Goal: Task Accomplishment & Management: Manage account settings

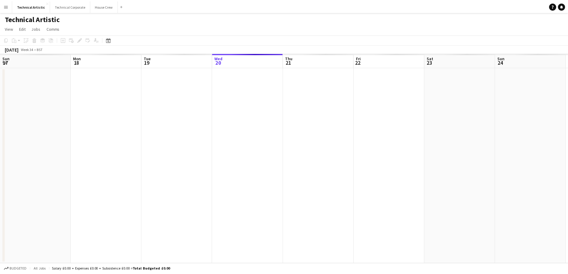
scroll to position [0, 143]
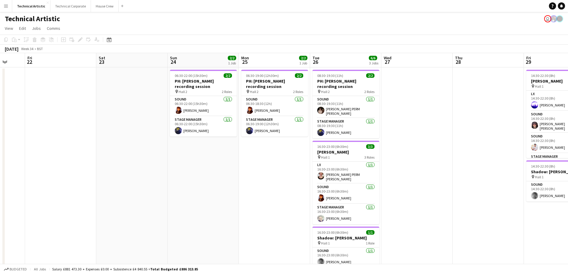
drag, startPoint x: 391, startPoint y: 207, endPoint x: 203, endPoint y: 214, distance: 188.6
click at [203, 214] on app-calendar-viewport "Tue 19 Wed 20 Thu 21 Fri 22 Sat 23 Sun 24 2/2 1 Job Mon 25 2/2 1 Job Tue 26 6/6…" at bounding box center [284, 168] width 568 height 230
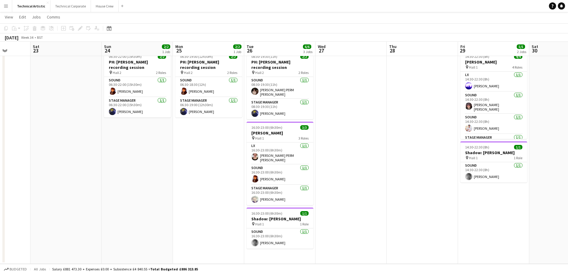
scroll to position [0, 271]
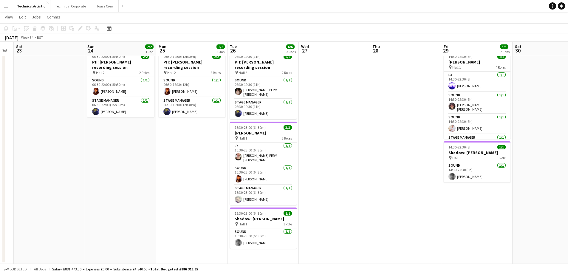
drag, startPoint x: 452, startPoint y: 184, endPoint x: 369, endPoint y: 188, distance: 83.0
click at [369, 188] on app-calendar-viewport "Tue 19 Wed 20 Thu 21 Fri 22 Sat 23 Sun 24 2/2 1 Job Mon 25 2/2 1 Job Tue 26 6/6…" at bounding box center [284, 134] width 568 height 259
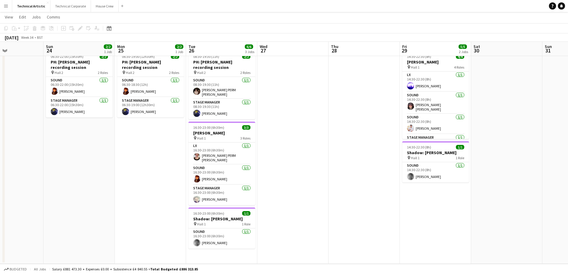
scroll to position [0, 199]
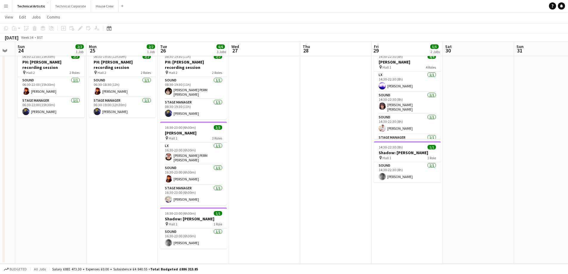
drag, startPoint x: 413, startPoint y: 185, endPoint x: 343, endPoint y: 191, distance: 70.6
click at [343, 191] on app-calendar-viewport "Thu 21 Fri 22 Sat 23 Sun 24 2/2 1 Job Mon 25 2/2 1 Job Tue 26 6/6 3 Jobs Wed 27…" at bounding box center [284, 134] width 568 height 259
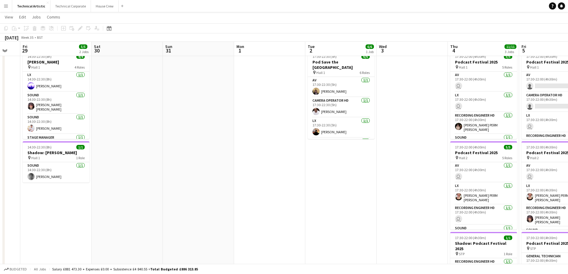
drag, startPoint x: 458, startPoint y: 214, endPoint x: 205, endPoint y: 208, distance: 253.9
click at [110, 237] on app-calendar-viewport "Sat 23 Sun 24 2/2 1 Job Mon 25 2/2 1 Job Tue 26 6/6 3 Jobs Wed 27 Thu 28 Fri 29…" at bounding box center [284, 193] width 568 height 376
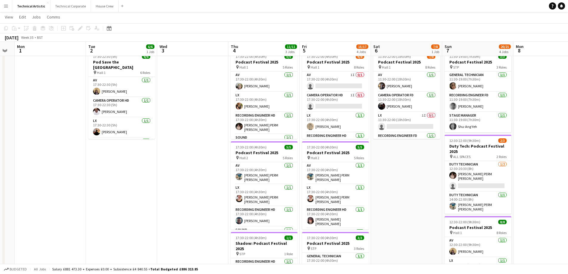
scroll to position [0, 274]
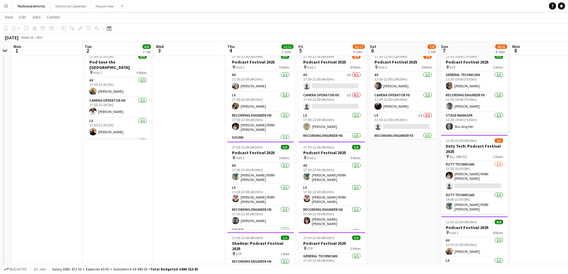
drag, startPoint x: 457, startPoint y: 142, endPoint x: 234, endPoint y: 175, distance: 225.5
click at [234, 175] on app-calendar-viewport "Thu 28 Fri 29 5/5 2 Jobs Sat 30 Sun 31 Mon 1 Tue 2 6/6 1 Job Wed 3 Thu 4 11/11 …" at bounding box center [284, 207] width 568 height 405
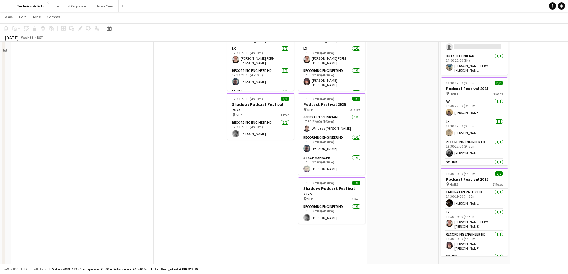
scroll to position [164, 0]
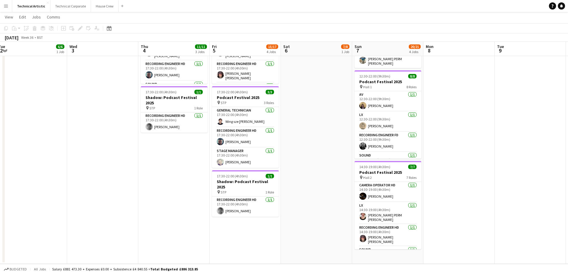
drag, startPoint x: 426, startPoint y: 224, endPoint x: 192, endPoint y: 237, distance: 234.2
click at [193, 237] on app-calendar-viewport "Sat 30 Sun 31 Mon 1 Tue 2 6/6 1 Job Wed 3 Thu 4 11/11 3 Jobs Fri 5 15/17 4 Jobs…" at bounding box center [284, 61] width 568 height 405
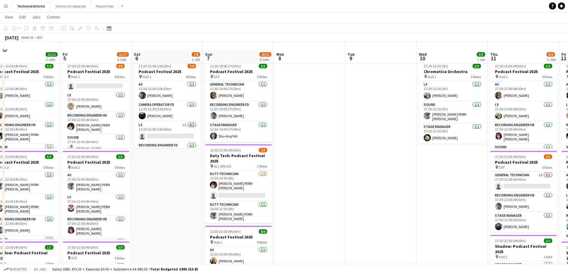
scroll to position [0, 0]
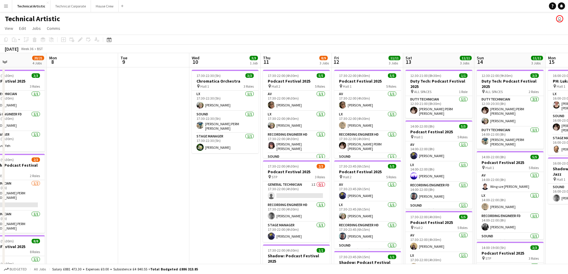
drag, startPoint x: 395, startPoint y: 223, endPoint x: 272, endPoint y: 230, distance: 123.1
click at [273, 230] on app-calendar-viewport "Wed 3 Thu 4 11/11 3 Jobs Fri 5 15/17 4 Jobs Sat 6 7/8 1 Job Sun 7 20/21 4 Jobs …" at bounding box center [284, 241] width 568 height 376
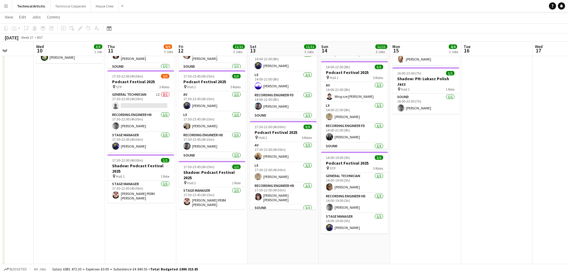
scroll to position [0, 187]
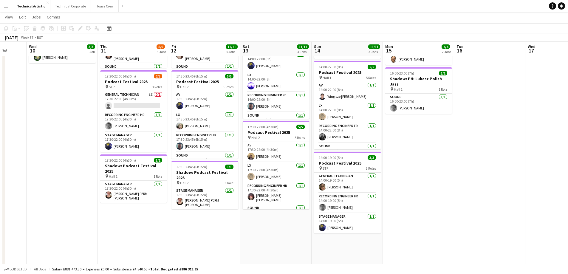
drag, startPoint x: 336, startPoint y: 214, endPoint x: 76, endPoint y: 250, distance: 262.7
click at [76, 250] on app-calendar-viewport "Sun 7 20/21 4 Jobs Mon 8 Tue 9 Wed 10 3/3 1 Job Thu 11 8/9 3 Jobs Fri 12 11/11 …" at bounding box center [284, 136] width 568 height 405
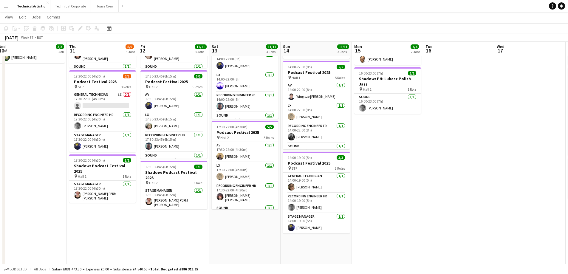
scroll to position [0, 219]
drag, startPoint x: 219, startPoint y: 223, endPoint x: 188, endPoint y: 226, distance: 31.4
click at [188, 226] on app-calendar-viewport "Sun 7 20/21 4 Jobs Mon 8 Tue 9 Wed 10 3/3 1 Job Thu 11 8/9 3 Jobs Fri 12 11/11 …" at bounding box center [284, 136] width 568 height 405
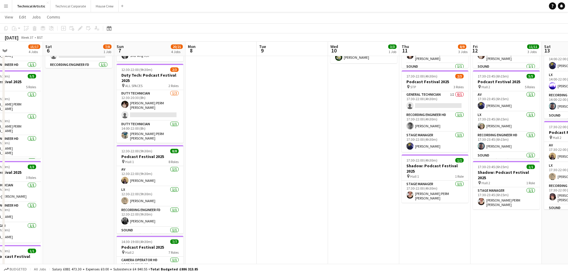
drag, startPoint x: 108, startPoint y: 239, endPoint x: 441, endPoint y: 226, distance: 333.1
click at [441, 226] on app-calendar-viewport "Wed 3 Thu 4 11/11 3 Jobs Fri 5 15/17 4 Jobs Sat 6 7/8 1 Job Sun 7 20/21 4 Jobs …" at bounding box center [284, 136] width 568 height 405
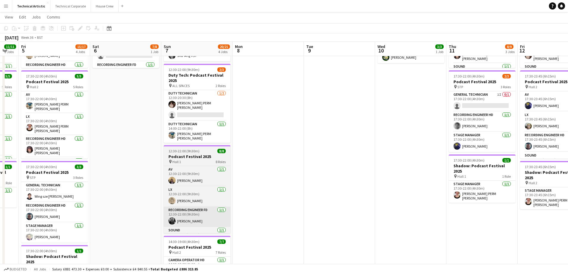
drag, startPoint x: 195, startPoint y: 220, endPoint x: 212, endPoint y: 215, distance: 18.2
click at [242, 215] on app-calendar-viewport "Wed 3 Thu 4 11/11 3 Jobs Fri 5 15/17 4 Jobs Sat 6 7/8 1 Job Sun 7 20/21 4 Jobs …" at bounding box center [284, 136] width 568 height 405
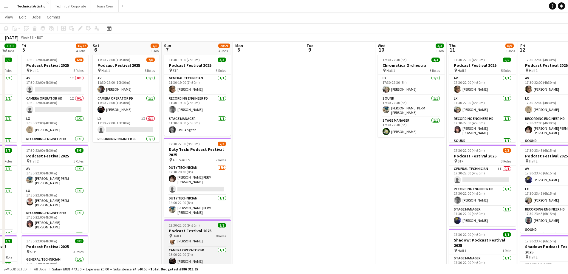
scroll to position [0, 0]
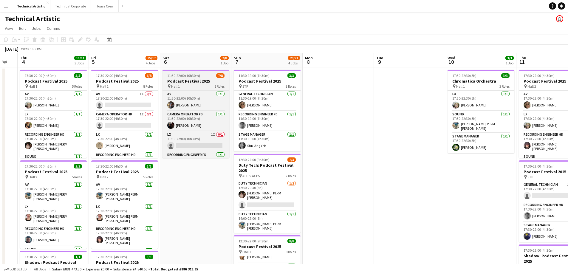
drag, startPoint x: 293, startPoint y: 166, endPoint x: 193, endPoint y: 85, distance: 129.0
click at [374, 165] on app-calendar-viewport "Tue 2 6/6 1 Job Wed 3 Thu 4 11/11 3 Jobs Fri 5 15/17 4 Jobs Sat 6 7/8 1 Job Sun…" at bounding box center [284, 241] width 568 height 376
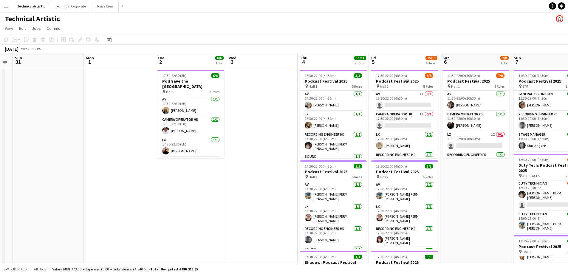
drag, startPoint x: 93, startPoint y: 118, endPoint x: 359, endPoint y: 120, distance: 265.8
click at [359, 120] on app-calendar-viewport "Fri 29 5/5 2 Jobs Sat 30 Sun 31 Mon 1 Tue 2 6/6 1 Job Wed 3 Thu 4 11/11 3 Jobs …" at bounding box center [284, 241] width 568 height 376
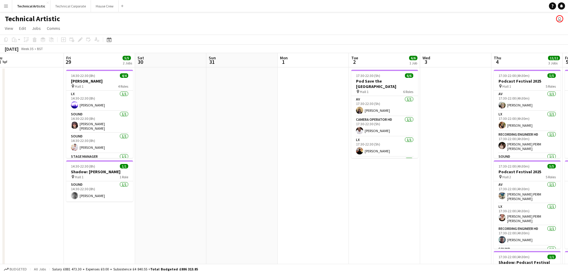
drag, startPoint x: 129, startPoint y: 167, endPoint x: 313, endPoint y: 156, distance: 184.4
click at [323, 160] on app-calendar-viewport "Tue 26 6/6 3 Jobs Wed 27 Thu 28 Fri 29 5/5 2 Jobs Sat 30 Sun 31 Mon 1 Tue 2 6/6…" at bounding box center [284, 241] width 568 height 376
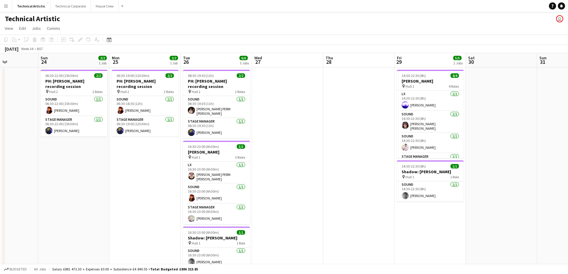
drag, startPoint x: 63, startPoint y: 136, endPoint x: 382, endPoint y: 118, distance: 319.4
click at [393, 111] on app-calendar-viewport "Thu 21 Fri 22 Sat 23 Sun 24 2/2 1 Job Mon 25 2/2 1 Job Tue 26 6/6 3 Jobs Wed 27…" at bounding box center [284, 241] width 568 height 376
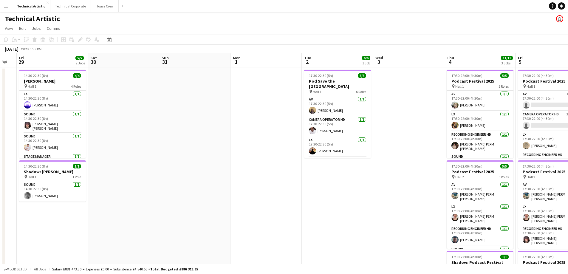
drag, startPoint x: 505, startPoint y: 129, endPoint x: 120, endPoint y: 169, distance: 386.8
click at [120, 171] on app-calendar-viewport "Mon 25 2/2 1 Job Tue 26 6/6 3 Jobs Wed 27 Thu 28 Fri 29 5/5 2 Jobs Sat 30 Sun 3…" at bounding box center [284, 241] width 568 height 376
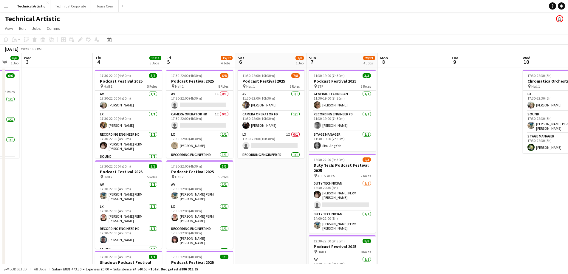
drag, startPoint x: 407, startPoint y: 184, endPoint x: 89, endPoint y: 163, distance: 318.4
click at [55, 195] on app-calendar-viewport "Sun 31 Mon 1 Tue 2 6/6 1 Job Wed 3 Thu 4 11/11 3 Jobs Fri 5 15/17 4 Jobs Sat 6 …" at bounding box center [284, 241] width 568 height 376
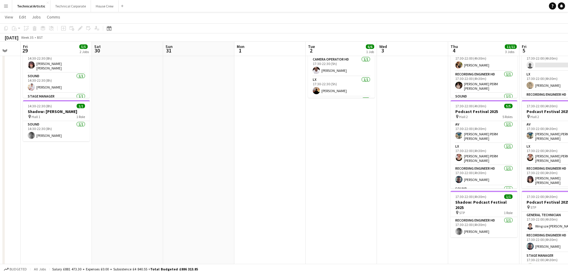
scroll to position [0, 123]
drag, startPoint x: 69, startPoint y: 138, endPoint x: 560, endPoint y: 102, distance: 492.3
click at [560, 102] on app-calendar-viewport "Wed 27 Thu 28 Fri 29 5/5 2 Jobs Sat 30 Sun 31 Mon 1 Tue 2 6/6 1 Job Wed 3 Thu 4…" at bounding box center [284, 166] width 568 height 405
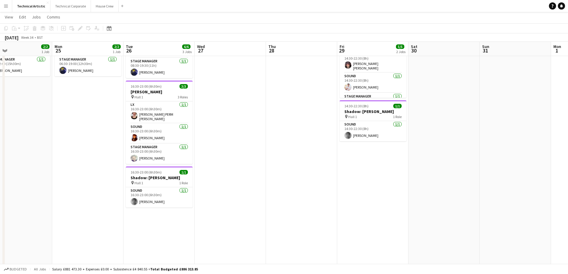
scroll to position [0, 143]
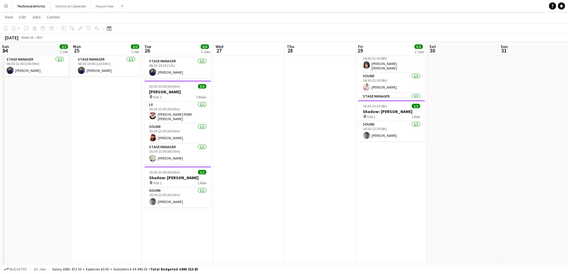
drag, startPoint x: 241, startPoint y: 163, endPoint x: 436, endPoint y: 149, distance: 194.7
click at [436, 149] on app-calendar-viewport "Fri 22 Sat 23 Sun 24 2/2 1 Job Mon 25 2/2 1 Job Tue 26 6/6 3 Jobs Wed 27 Thu 28…" at bounding box center [284, 166] width 568 height 405
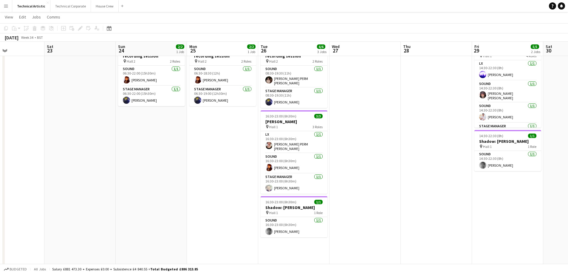
scroll to position [0, 171]
drag, startPoint x: 168, startPoint y: 250, endPoint x: 283, endPoint y: 242, distance: 115.4
click at [283, 242] on app-calendar-viewport "Wed 20 Thu 21 Fri 22 Sat 23 Sun 24 2/2 1 Job Mon 25 2/2 1 Job Tue 26 6/6 3 Jobs…" at bounding box center [284, 195] width 568 height 405
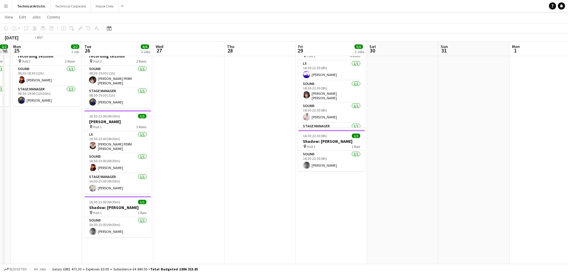
drag, startPoint x: 410, startPoint y: 192, endPoint x: 225, endPoint y: 224, distance: 187.9
click at [224, 222] on app-calendar-viewport "Fri 22 Sat 23 Sun 24 2/2 1 Job Mon 25 2/2 1 Job Tue 26 6/6 3 Jobs Wed 27 Thu 28…" at bounding box center [284, 195] width 568 height 405
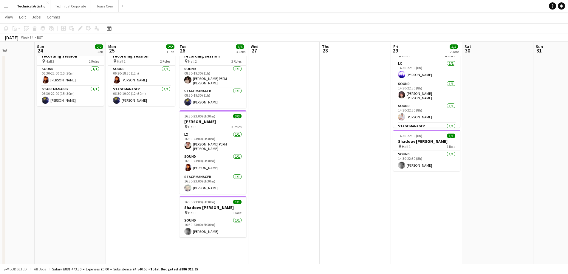
drag, startPoint x: 205, startPoint y: 202, endPoint x: 343, endPoint y: 221, distance: 139.7
click at [346, 224] on app-calendar-viewport "Thu 21 Fri 22 Sat 23 Sun 24 2/2 1 Job Mon 25 2/2 1 Job Tue 26 6/6 3 Jobs Wed 27…" at bounding box center [284, 195] width 568 height 405
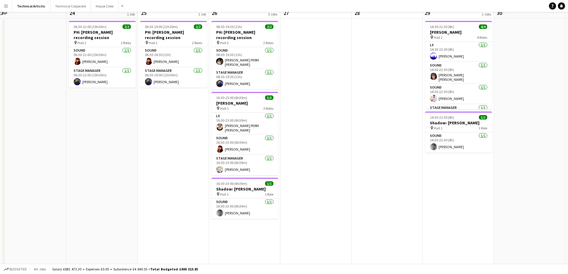
scroll to position [0, 0]
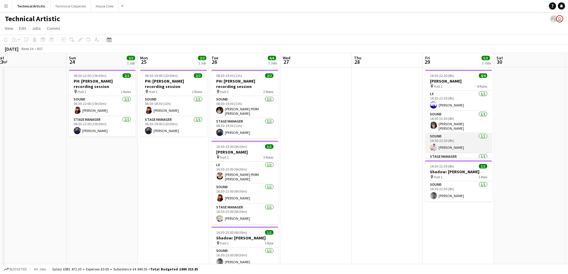
click at [435, 146] on app-user-avatar at bounding box center [433, 147] width 7 height 7
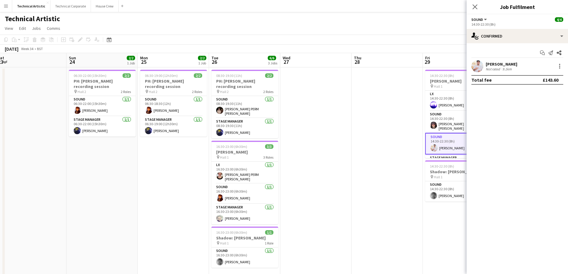
click at [478, 68] on app-user-avatar at bounding box center [478, 66] width 12 height 12
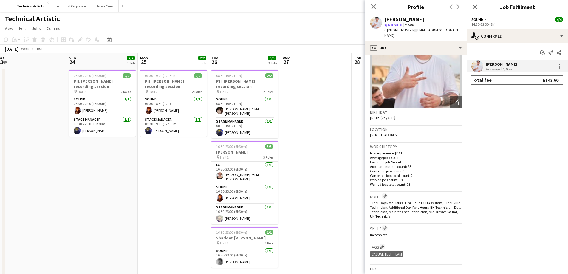
scroll to position [89, 0]
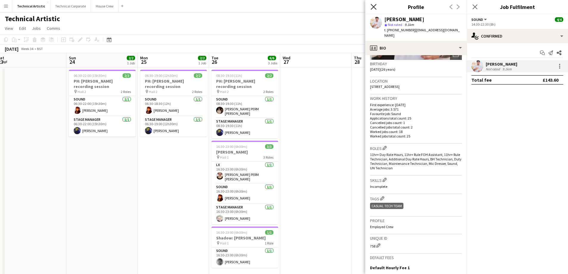
click at [373, 5] on icon "Close pop-in" at bounding box center [374, 7] width 6 height 6
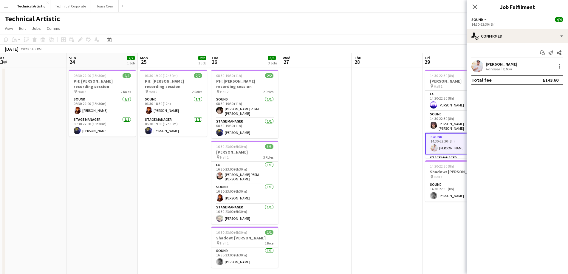
click at [374, 173] on app-date-cell at bounding box center [387, 248] width 71 height 362
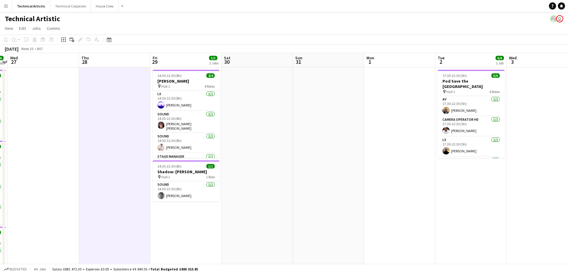
drag, startPoint x: 499, startPoint y: 211, endPoint x: 254, endPoint y: 209, distance: 245.2
click at [254, 209] on app-calendar-viewport "Sat 23 Sun 24 2/2 1 Job Mon 25 2/2 1 Job Tue 26 6/6 3 Jobs Wed 27 Thu 28 Fri 29…" at bounding box center [284, 241] width 568 height 376
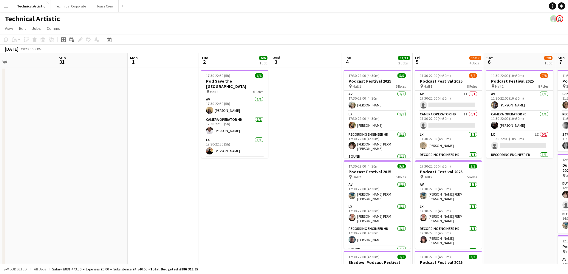
scroll to position [0, 229]
drag, startPoint x: 455, startPoint y: 186, endPoint x: 234, endPoint y: 192, distance: 220.8
click at [234, 192] on app-calendar-viewport "Wed 27 Thu 28 Fri 29 5/5 2 Jobs Sat 30 Sun 31 Mon 1 Tue 2 6/6 1 Job Wed 3 Thu 4…" at bounding box center [284, 241] width 568 height 376
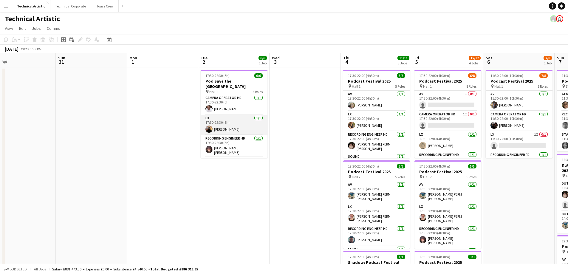
scroll to position [30, 0]
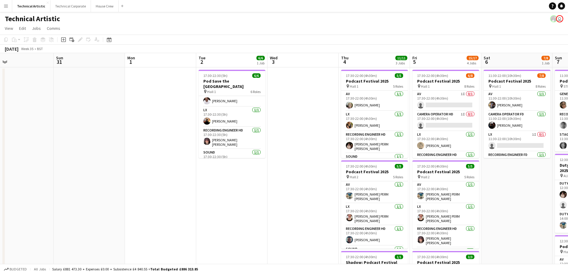
drag, startPoint x: 321, startPoint y: 196, endPoint x: 281, endPoint y: 185, distance: 40.9
click at [318, 196] on app-calendar-viewport "Wed 27 Thu 28 Fri 29 5/5 2 Jobs Sat 30 Sun 31 Mon 1 Tue 2 6/6 1 Job Wed 3 Thu 4…" at bounding box center [284, 241] width 568 height 376
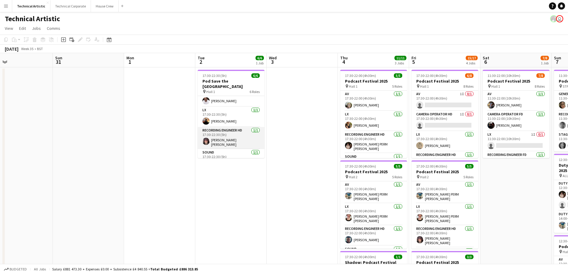
scroll to position [0, 232]
click at [208, 138] on app-user-avatar at bounding box center [206, 141] width 7 height 7
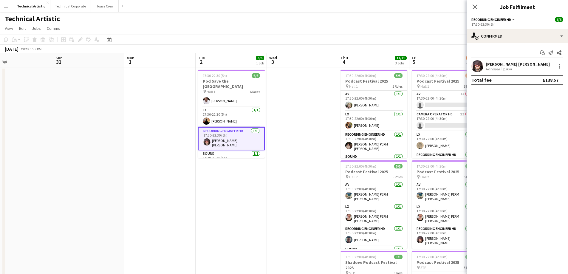
click at [479, 65] on app-user-avatar at bounding box center [478, 66] width 12 height 12
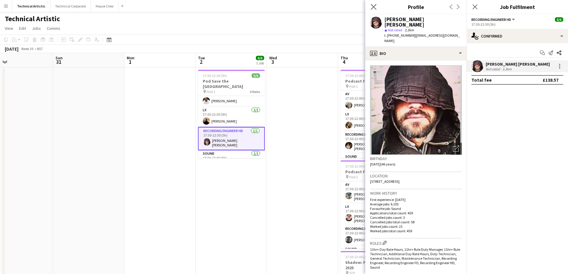
click at [370, 4] on app-icon "Close pop-in" at bounding box center [374, 7] width 9 height 9
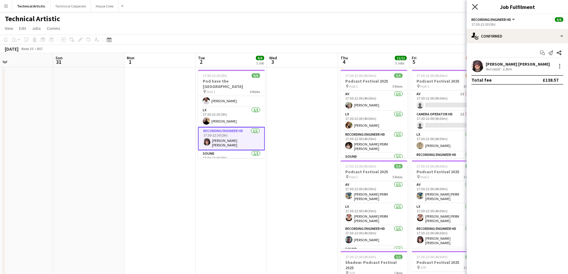
click at [473, 7] on icon "Close pop-in" at bounding box center [475, 7] width 6 height 6
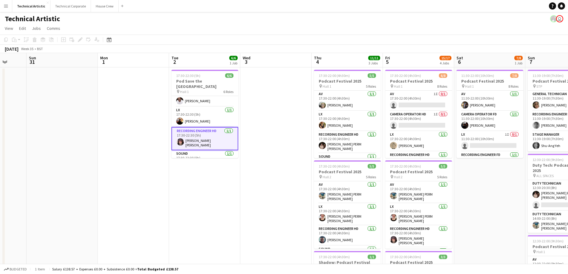
drag, startPoint x: 305, startPoint y: 215, endPoint x: 278, endPoint y: 220, distance: 27.9
click at [278, 222] on app-calendar-viewport "Wed 27 Thu 28 Fri 29 5/5 2 Jobs Sat 30 Sun 31 Mon 1 Tue 2 6/6 1 Job Wed 3 Thu 4…" at bounding box center [284, 241] width 568 height 376
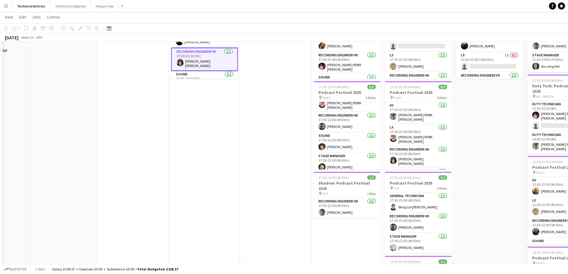
scroll to position [89, 0]
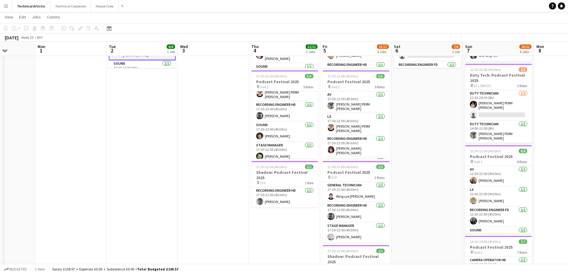
drag, startPoint x: 307, startPoint y: 234, endPoint x: 295, endPoint y: 232, distance: 11.7
click at [295, 234] on app-calendar-viewport "Fri 29 5/5 2 Jobs Sat 30 Sun 31 Mon 1 Tue 2 6/6 1 Job Wed 3 Thu 4 11/11 3 Jobs …" at bounding box center [284, 136] width 568 height 405
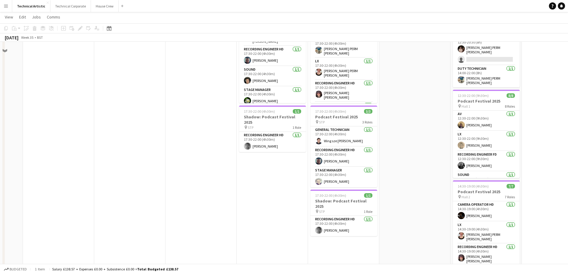
scroll to position [149, 0]
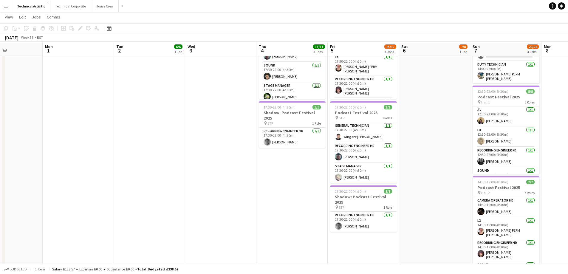
drag, startPoint x: 399, startPoint y: 211, endPoint x: 275, endPoint y: 227, distance: 125.1
click at [272, 228] on app-calendar-viewport "Fri 29 5/5 2 Jobs Sat 30 Sun 31 Mon 1 Tue 2 6/6 1 Job Wed 3 Thu 4 11/11 3 Jobs …" at bounding box center [284, 76] width 568 height 405
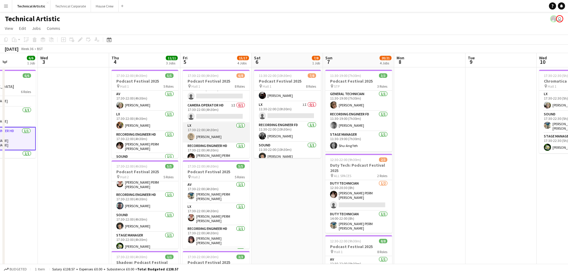
scroll to position [0, 0]
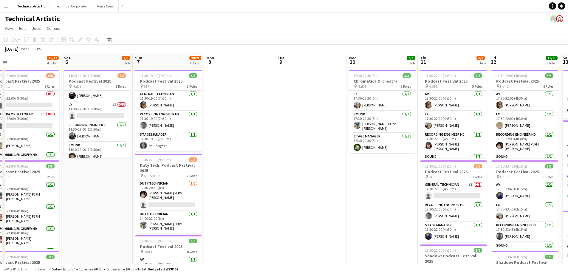
drag, startPoint x: 481, startPoint y: 150, endPoint x: 292, endPoint y: 148, distance: 189.4
click at [292, 148] on app-calendar-viewport "Tue 2 6/6 1 Job Wed 3 Thu 4 11/11 3 Jobs Fri 5 15/17 4 Jobs Sat 6 7/8 1 Job Sun…" at bounding box center [284, 241] width 568 height 376
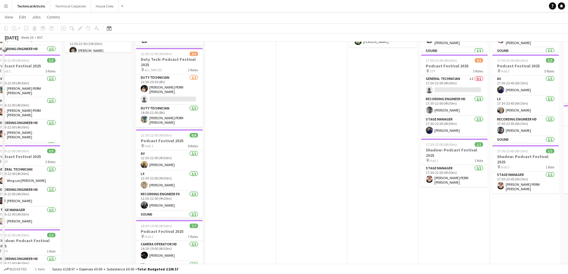
scroll to position [119, 0]
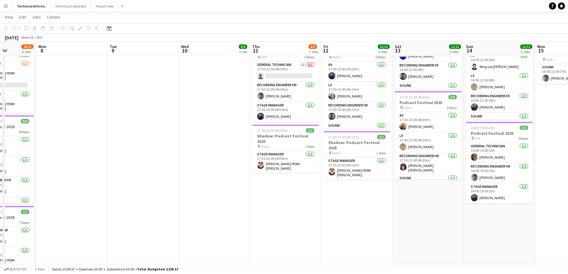
drag, startPoint x: 460, startPoint y: 193, endPoint x: 292, endPoint y: 187, distance: 167.8
click at [292, 188] on app-calendar-viewport "Thu 4 11/11 3 Jobs Fri 5 15/17 4 Jobs Sat 6 7/8 1 Job Sun 7 20/21 4 Jobs Mon 8 …" at bounding box center [284, 106] width 568 height 405
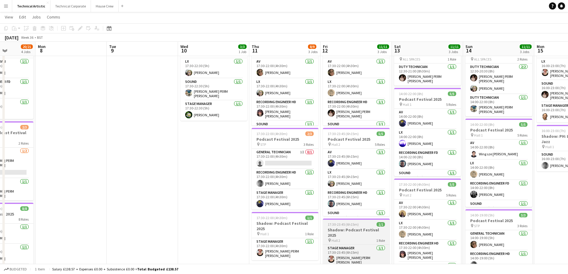
scroll to position [30, 0]
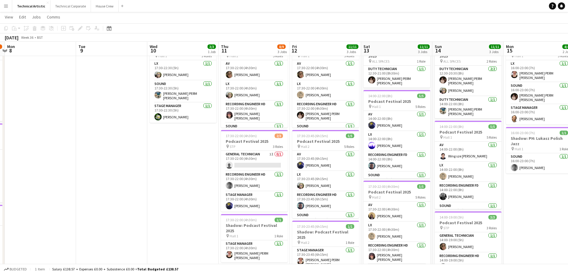
drag, startPoint x: 554, startPoint y: 193, endPoint x: 525, endPoint y: 193, distance: 29.2
click at [524, 193] on app-calendar-viewport "Thu 4 11/11 3 Jobs Fri 5 15/17 4 Jobs Sat 6 7/8 1 Job Sun 7 20/21 4 Jobs Mon 8 …" at bounding box center [284, 195] width 568 height 405
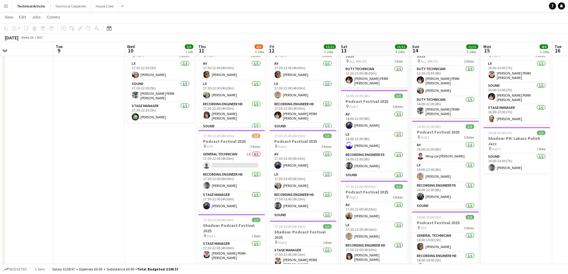
scroll to position [0, 305]
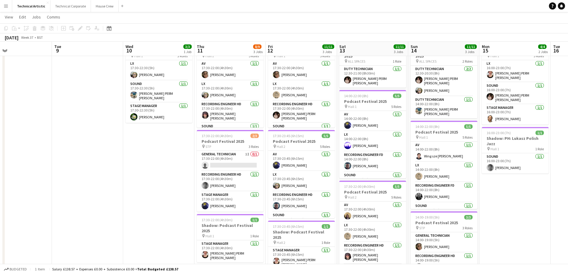
drag, startPoint x: 529, startPoint y: 192, endPoint x: 504, endPoint y: 192, distance: 24.8
click at [504, 192] on app-calendar-viewport "Thu 4 11/11 3 Jobs Fri 5 15/17 4 Jobs Sat 6 7/8 1 Job Sun 7 20/21 4 Jobs Mon 8 …" at bounding box center [284, 195] width 568 height 405
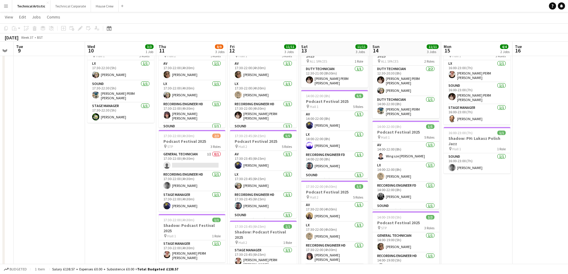
drag, startPoint x: 165, startPoint y: 184, endPoint x: 133, endPoint y: 184, distance: 32.2
click at [126, 187] on app-calendar-viewport "Sat 6 7/8 1 Job Sun 7 20/21 4 Jobs Mon 8 Tue 9 Wed 10 3/3 1 Job Thu 11 8/9 3 Jo…" at bounding box center [284, 195] width 568 height 405
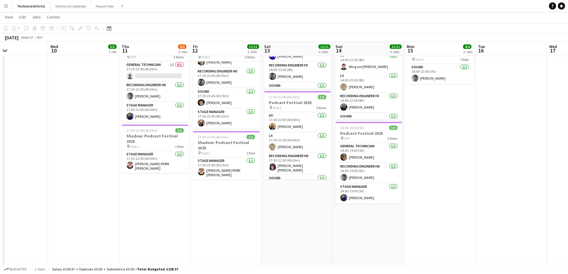
scroll to position [0, 248]
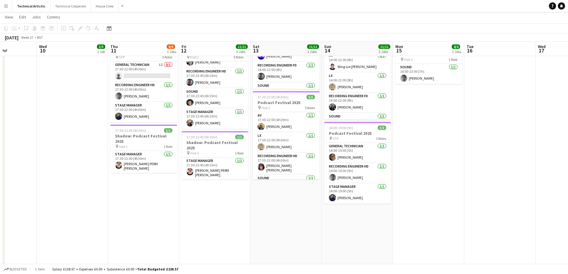
drag, startPoint x: 325, startPoint y: 207, endPoint x: 278, endPoint y: 208, distance: 47.4
click at [278, 208] on app-calendar-viewport "Sat 6 7/8 1 Job Sun 7 20/21 4 Jobs Mon 8 Tue 9 Wed 10 3/3 1 Job Thu 11 8/9 3 Jo…" at bounding box center [284, 106] width 568 height 405
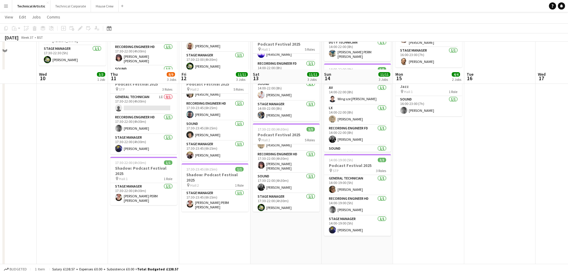
scroll to position [119, 0]
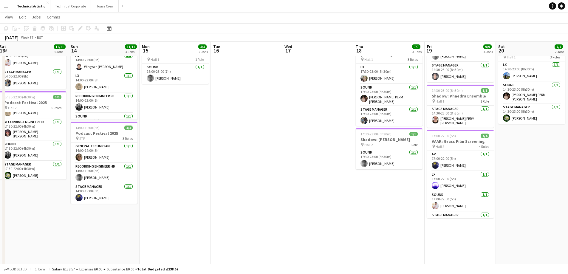
drag, startPoint x: 489, startPoint y: 207, endPoint x: 230, endPoint y: 188, distance: 259.9
click at [231, 188] on app-calendar-viewport "Wed 10 3/3 1 Job Thu 11 8/9 3 Jobs Fri 12 11/11 3 Jobs Sat 13 11/11 3 Jobs Sun …" at bounding box center [284, 106] width 568 height 405
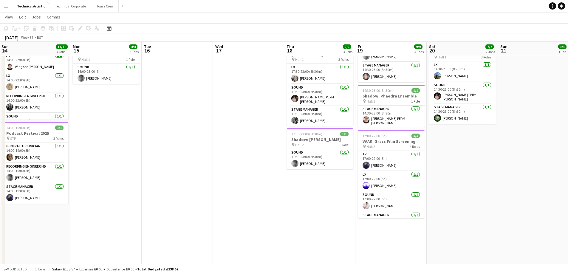
drag, startPoint x: 265, startPoint y: 192, endPoint x: 234, endPoint y: 192, distance: 31.3
click at [234, 192] on app-calendar-viewport "Wed 10 3/3 1 Job Thu 11 8/9 3 Jobs Fri 12 11/11 3 Jobs Sat 13 11/11 3 Jobs Sun …" at bounding box center [284, 106] width 568 height 405
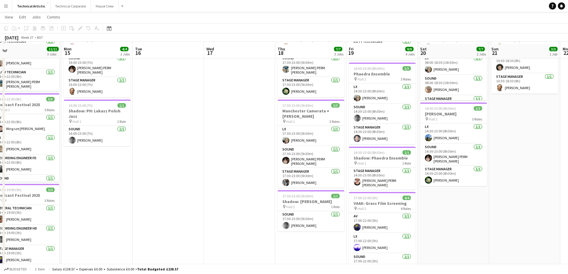
scroll to position [60, 0]
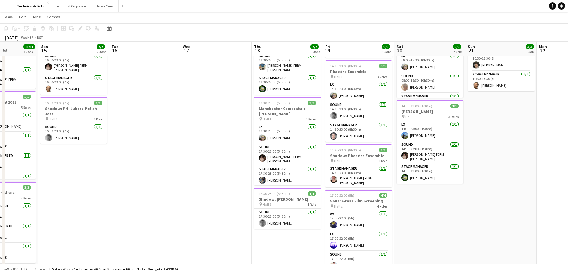
drag, startPoint x: 476, startPoint y: 225, endPoint x: 458, endPoint y: 227, distance: 18.4
click at [458, 227] on app-calendar-viewport "Fri 12 11/11 3 Jobs Sat 13 11/11 3 Jobs Sun 14 11/11 3 Jobs Mon 15 4/4 2 Jobs T…" at bounding box center [284, 166] width 568 height 405
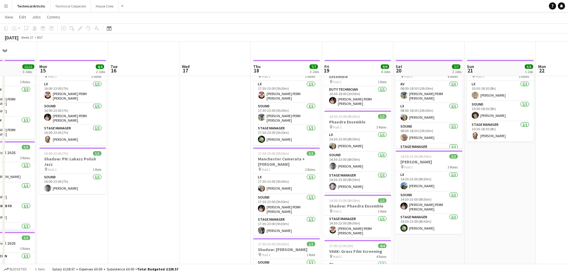
scroll to position [0, 0]
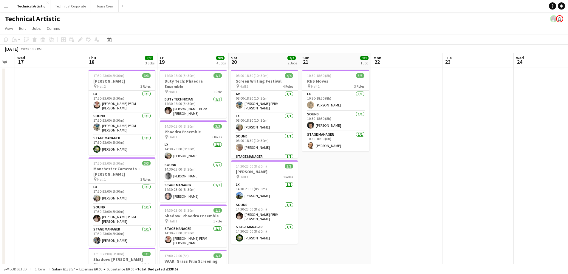
drag, startPoint x: 495, startPoint y: 197, endPoint x: 321, endPoint y: 202, distance: 174.3
click at [322, 203] on app-calendar-viewport "Sun 14 11/11 3 Jobs Mon 15 4/4 2 Jobs Tue 16 Wed 17 Thu 18 7/7 3 Jobs Fri 19 9/…" at bounding box center [284, 241] width 568 height 376
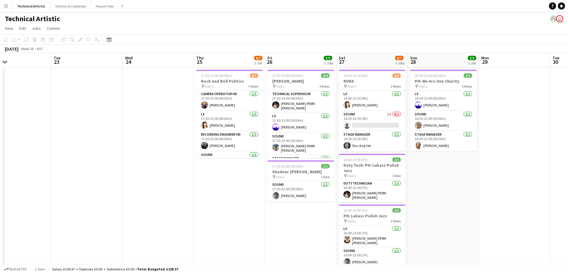
scroll to position [0, 214]
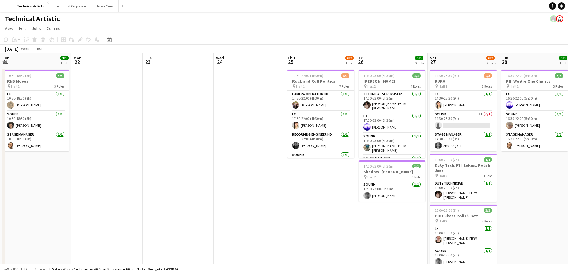
drag, startPoint x: 468, startPoint y: 167, endPoint x: 176, endPoint y: 180, distance: 292.6
click at [176, 180] on app-calendar-viewport "Thu 18 7/7 3 Jobs Fri 19 9/9 4 Jobs Sat 20 7/7 2 Jobs Sun 21 3/3 1 Job Mon 22 T…" at bounding box center [284, 241] width 568 height 376
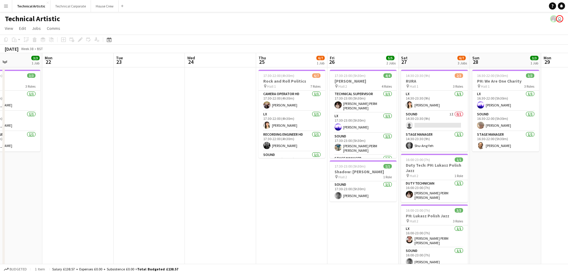
drag, startPoint x: 316, startPoint y: 197, endPoint x: 295, endPoint y: 191, distance: 21.1
click at [299, 196] on app-calendar-viewport "Thu 18 7/7 3 Jobs Fri 19 9/9 4 Jobs Sat 20 7/7 2 Jobs Sun 21 3/3 1 Job Mon 22 T…" at bounding box center [284, 241] width 568 height 376
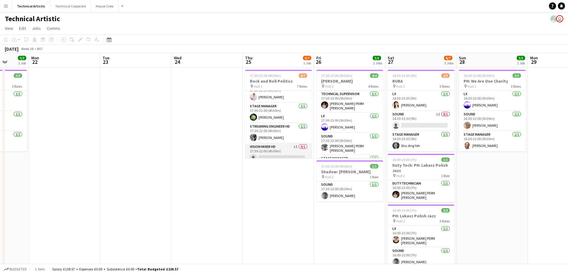
scroll to position [75, 0]
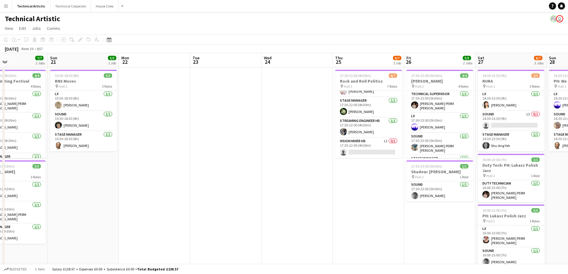
drag, startPoint x: 358, startPoint y: 219, endPoint x: 303, endPoint y: 222, distance: 55.0
click at [304, 222] on app-calendar-viewport "Thu 18 7/7 3 Jobs Fri 19 9/9 4 Jobs Sat 20 7/7 2 Jobs Sun 21 3/3 1 Job Mon 22 T…" at bounding box center [284, 241] width 568 height 376
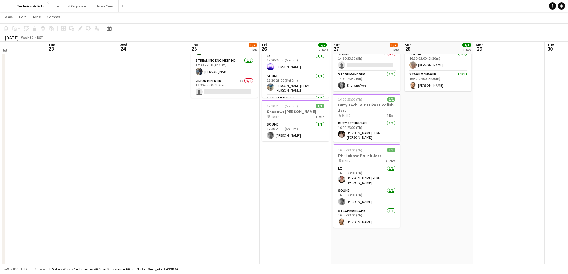
scroll to position [0, 0]
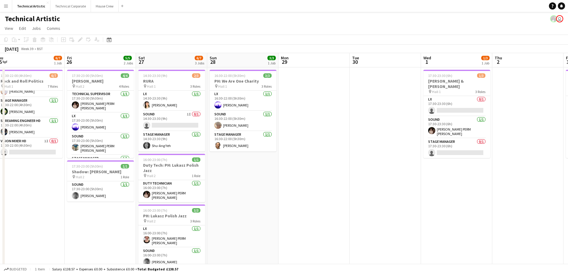
drag, startPoint x: 440, startPoint y: 212, endPoint x: 267, endPoint y: 214, distance: 173.0
click at [232, 222] on app-calendar-viewport "Mon 22 Tue 23 Wed 24 Thu 25 6/7 1 Job Fri 26 5/5 2 Jobs Sat 27 6/7 3 Jobs Sun 2…" at bounding box center [284, 241] width 568 height 376
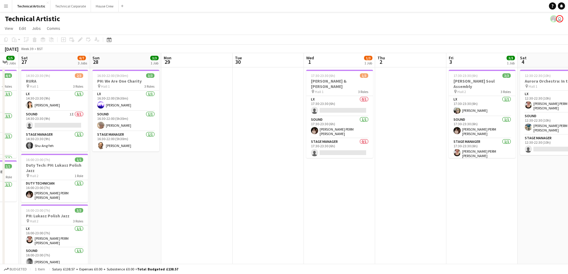
drag, startPoint x: 425, startPoint y: 209, endPoint x: 315, endPoint y: 211, distance: 109.5
click at [319, 214] on app-calendar-viewport "Wed 24 Thu 25 6/7 1 Job Fri 26 5/5 2 Jobs Sat 27 6/7 3 Jobs Sun 28 3/3 1 Job Mo…" at bounding box center [284, 241] width 568 height 376
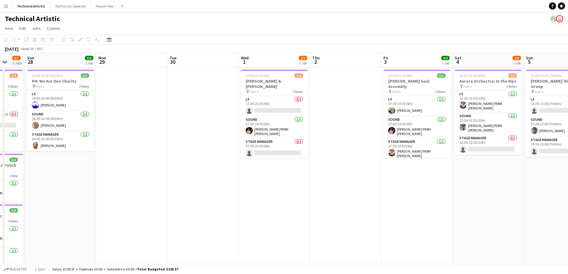
drag, startPoint x: 414, startPoint y: 213, endPoint x: 346, endPoint y: 219, distance: 68.3
click at [347, 219] on app-calendar-viewport "Wed 24 Thu 25 6/7 1 Job Fri 26 5/5 2 Jobs Sat 27 6/7 3 Jobs Sun 28 3/3 1 Job Mo…" at bounding box center [284, 241] width 568 height 376
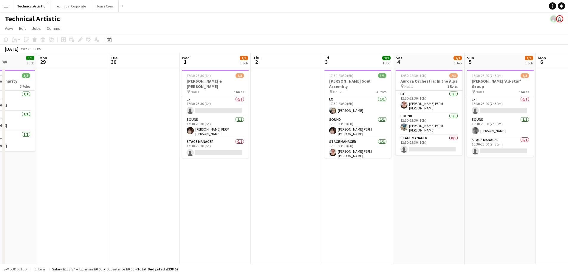
drag, startPoint x: 383, startPoint y: 209, endPoint x: 301, endPoint y: 216, distance: 81.7
click at [302, 217] on app-calendar-viewport "Fri 26 5/5 2 Jobs Sat 27 6/7 3 Jobs Sun 28 3/3 1 Job Mon 29 Tue 30 Wed 1 1/3 1 …" at bounding box center [284, 241] width 568 height 376
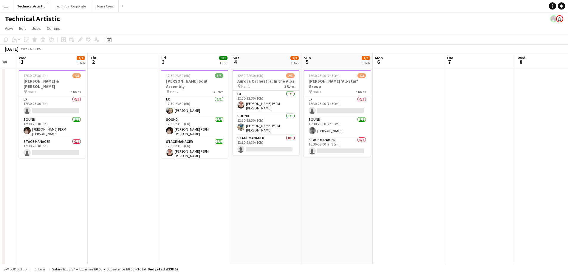
drag, startPoint x: 375, startPoint y: 200, endPoint x: 238, endPoint y: 221, distance: 138.5
click at [233, 225] on app-calendar-viewport "Sun 28 3/3 1 Job Mon 29 Tue 30 Wed 1 1/3 1 Job Thu 2 Fri 3 3/3 1 Job Sat 4 2/3 …" at bounding box center [284, 241] width 568 height 376
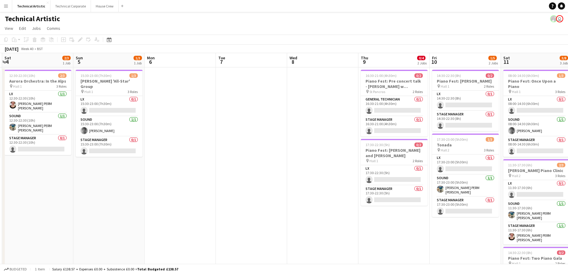
drag, startPoint x: 405, startPoint y: 149, endPoint x: 185, endPoint y: 156, distance: 220.3
click at [185, 156] on app-calendar-viewport "Tue 30 Wed 1 1/3 1 Job Thu 2 Fri 3 3/3 1 Job Sat 4 2/3 1 Job Sun 5 1/3 1 Job Mo…" at bounding box center [284, 241] width 568 height 376
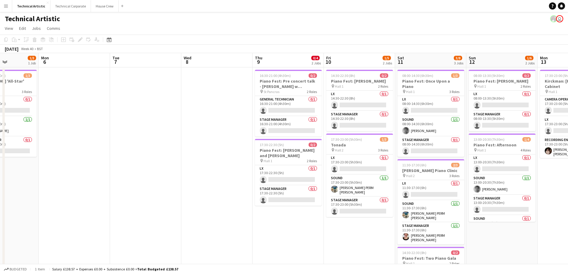
scroll to position [0, 262]
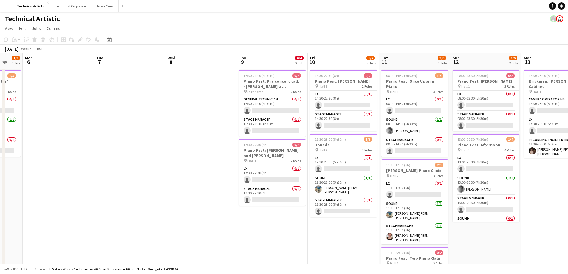
drag, startPoint x: 296, startPoint y: 185, endPoint x: 176, endPoint y: 192, distance: 120.1
click at [176, 192] on app-calendar-viewport "Thu 2 Fri 3 3/3 1 Job Sat 4 2/3 1 Job Sun 5 1/3 1 Job Mon 6 Tue 7 Wed 8 Thu 9 0…" at bounding box center [284, 241] width 568 height 376
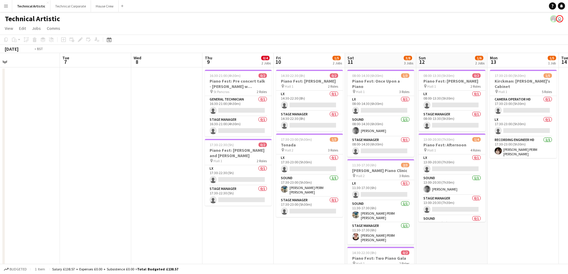
drag, startPoint x: 506, startPoint y: 242, endPoint x: 452, endPoint y: 239, distance: 54.7
click at [452, 241] on app-calendar-viewport "Thu 2 Fri 3 3/3 1 Job Sat 4 2/3 1 Job Sun 5 1/3 1 Job Mon 6 Tue 7 Wed 8 Thu 9 0…" at bounding box center [284, 241] width 568 height 376
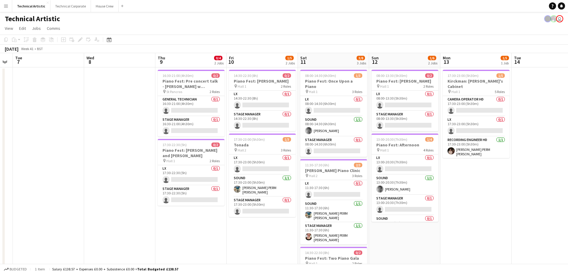
scroll to position [0, 218]
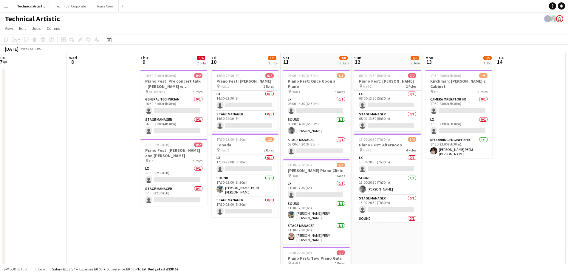
drag, startPoint x: 507, startPoint y: 196, endPoint x: 323, endPoint y: 210, distance: 184.0
click at [323, 210] on app-calendar-viewport "Sat 4 2/3 1 Job Sun 5 1/3 1 Job Mon 6 Tue 7 Wed 8 Thu 9 0/4 2 Jobs Fri 10 1/5 2…" at bounding box center [284, 241] width 568 height 376
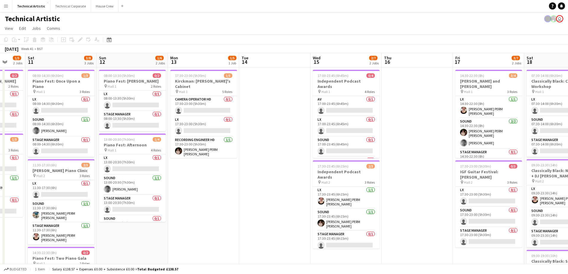
scroll to position [0, 183]
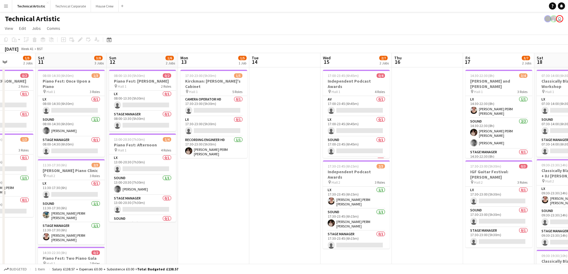
drag, startPoint x: 518, startPoint y: 186, endPoint x: 268, endPoint y: 202, distance: 249.9
click at [268, 202] on app-calendar-viewport "Wed 8 Thu 9 0/4 2 Jobs Fri 10 1/5 2 Jobs Sat 11 3/8 3 Jobs Sun 12 1/6 2 Jobs Mo…" at bounding box center [284, 241] width 568 height 376
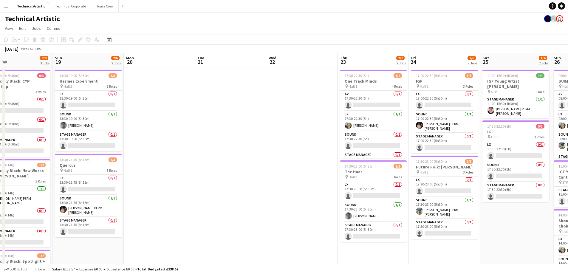
drag, startPoint x: 544, startPoint y: 195, endPoint x: 138, endPoint y: 186, distance: 405.8
click at [137, 187] on app-calendar-viewport "Tue 14 Wed 15 2/7 2 Jobs Thu 16 Fri 17 3/7 2 Jobs Sat 18 2/8 3 Jobs Sun 19 2/6 …" at bounding box center [284, 241] width 568 height 376
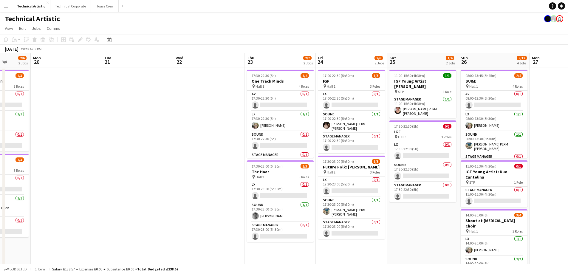
scroll to position [0, 255]
drag, startPoint x: 254, startPoint y: 134, endPoint x: 162, endPoint y: 146, distance: 93.6
click at [162, 146] on app-calendar-viewport "Thu 16 Fri 17 3/7 2 Jobs Sat 18 2/8 3 Jobs Sun 19 2/6 2 Jobs Mon 20 Tue 21 Wed …" at bounding box center [284, 241] width 568 height 376
